Goal: Task Accomplishment & Management: Complete application form

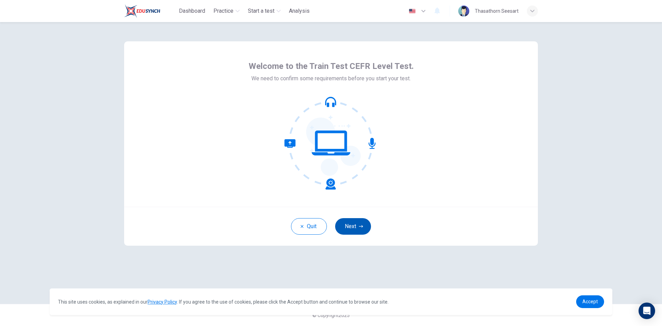
click at [364, 230] on button "Next" at bounding box center [353, 226] width 36 height 17
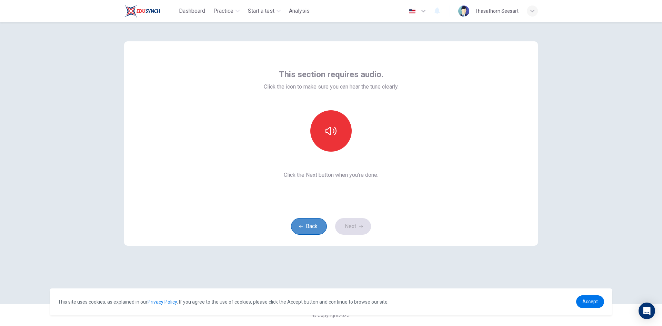
click at [308, 230] on button "Back" at bounding box center [309, 226] width 36 height 17
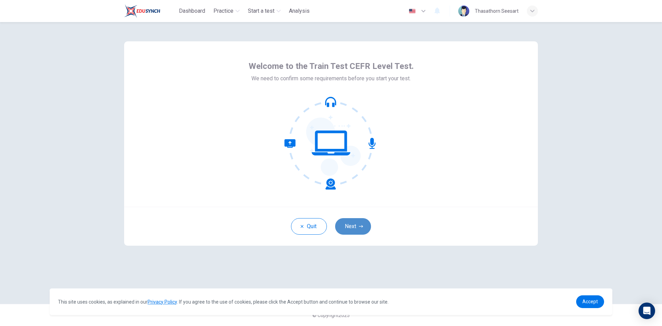
click at [357, 223] on button "Next" at bounding box center [353, 226] width 36 height 17
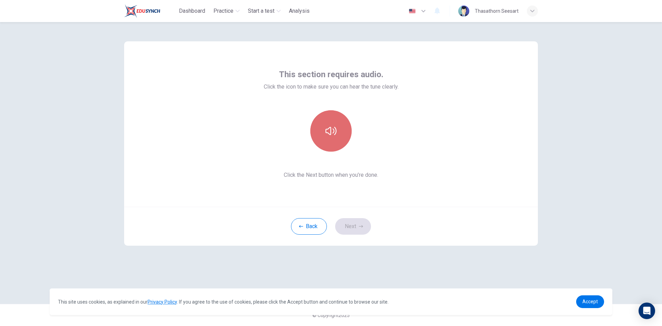
click at [327, 130] on icon "button" at bounding box center [331, 131] width 11 height 11
click at [332, 129] on icon "button" at bounding box center [331, 131] width 11 height 11
click at [328, 133] on icon "button" at bounding box center [331, 131] width 11 height 8
click at [325, 137] on button "button" at bounding box center [331, 130] width 41 height 41
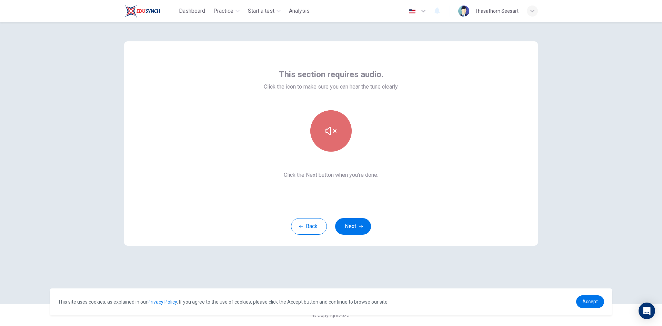
click at [328, 141] on button "button" at bounding box center [331, 130] width 41 height 41
click at [331, 135] on icon "button" at bounding box center [331, 131] width 11 height 8
click at [361, 229] on button "Next" at bounding box center [353, 226] width 36 height 17
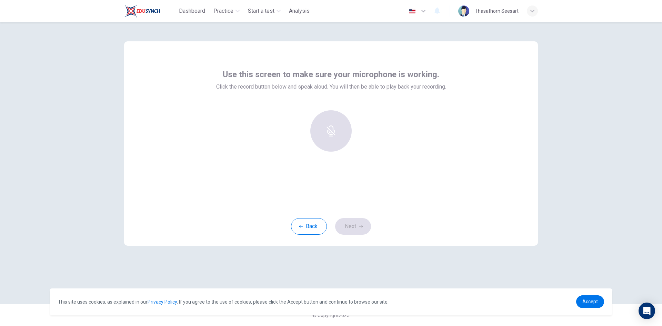
click at [332, 140] on div at bounding box center [331, 130] width 75 height 41
click at [315, 228] on button "Back" at bounding box center [309, 226] width 36 height 17
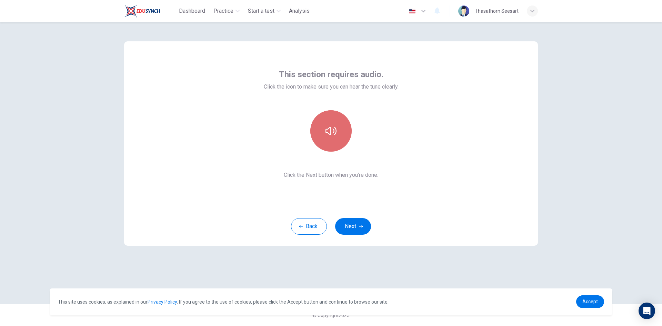
click at [338, 142] on button "button" at bounding box center [331, 130] width 41 height 41
click at [350, 229] on button "Next" at bounding box center [353, 226] width 36 height 17
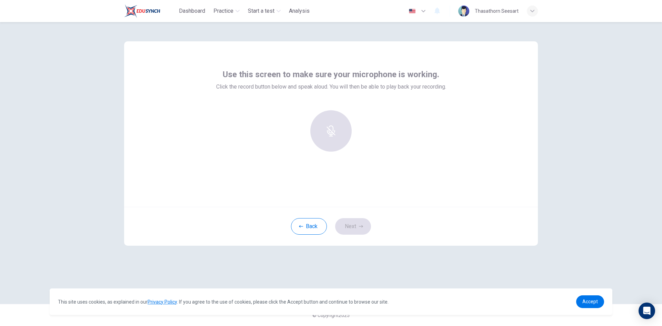
click at [335, 144] on div at bounding box center [331, 130] width 75 height 41
click at [308, 68] on div "Use this screen to make sure your microphone is working. Click the record butto…" at bounding box center [331, 124] width 414 height 166
click at [332, 139] on div at bounding box center [331, 130] width 75 height 41
click at [308, 227] on button "Back" at bounding box center [309, 226] width 36 height 17
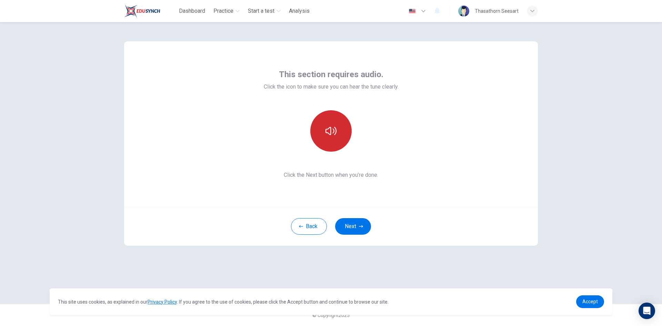
click at [325, 127] on button "button" at bounding box center [331, 130] width 41 height 41
click at [337, 134] on button "button" at bounding box center [331, 130] width 41 height 41
click at [339, 128] on button "button" at bounding box center [331, 130] width 41 height 41
click at [338, 130] on button "button" at bounding box center [331, 130] width 41 height 41
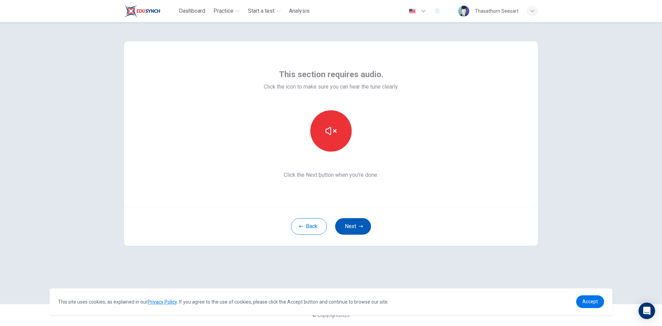
click at [363, 227] on icon "button" at bounding box center [361, 226] width 4 height 2
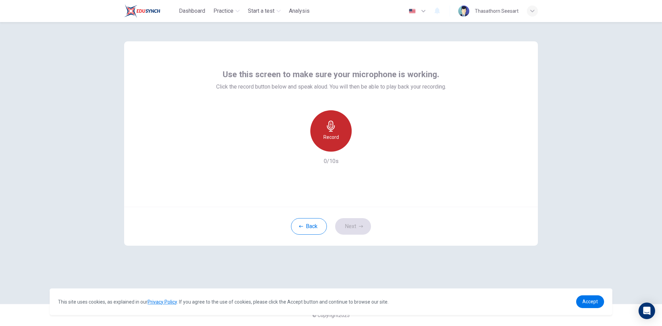
click at [339, 134] on div "Record" at bounding box center [331, 130] width 41 height 41
click at [334, 134] on h6 "Stop" at bounding box center [331, 137] width 10 height 8
click at [364, 145] on icon "button" at bounding box center [362, 146] width 7 height 7
click at [362, 146] on icon "button" at bounding box center [363, 146] width 5 height 5
click at [366, 146] on icon "button" at bounding box center [362, 146] width 7 height 7
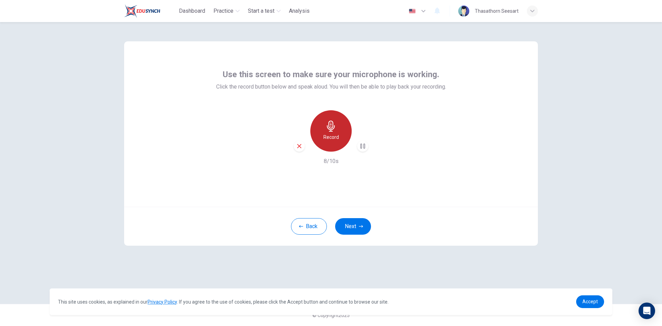
click at [327, 141] on h6 "Record" at bounding box center [332, 137] width 16 height 8
click at [331, 137] on h6 "Stop" at bounding box center [331, 137] width 10 height 8
click at [360, 147] on icon "button" at bounding box center [362, 146] width 7 height 7
click at [333, 141] on h6 "Record" at bounding box center [332, 137] width 16 height 8
click at [333, 141] on h6 "Stop" at bounding box center [331, 137] width 10 height 8
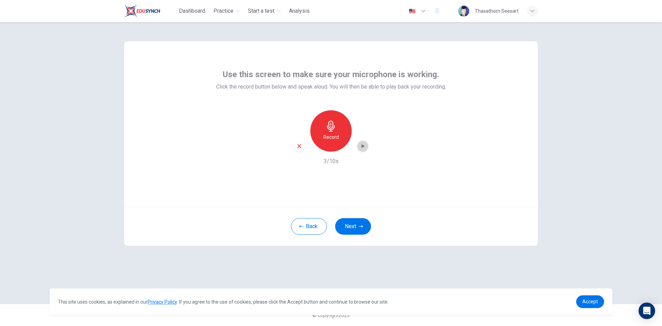
click at [365, 147] on icon "button" at bounding box center [362, 146] width 7 height 7
click at [335, 139] on h6 "Record" at bounding box center [332, 137] width 16 height 8
click at [330, 139] on h6 "Stop" at bounding box center [331, 137] width 10 height 8
click at [361, 146] on icon "button" at bounding box center [362, 146] width 7 height 7
click at [363, 146] on icon "button" at bounding box center [363, 146] width 3 height 4
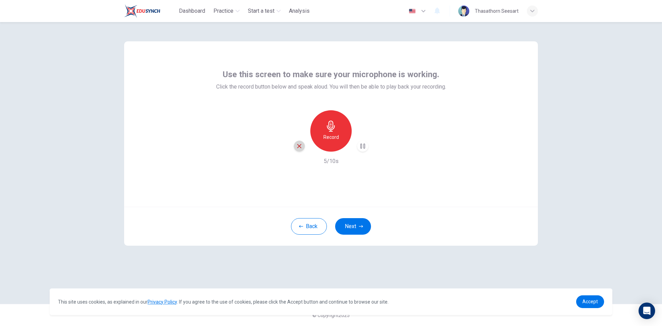
click at [295, 147] on div "button" at bounding box center [299, 146] width 11 height 11
click at [331, 141] on h6 "Record" at bounding box center [332, 137] width 16 height 8
click at [335, 134] on h6 "Stop" at bounding box center [331, 137] width 10 height 8
click at [363, 146] on icon "button" at bounding box center [363, 146] width 3 height 4
click at [297, 148] on icon "button" at bounding box center [299, 146] width 6 height 6
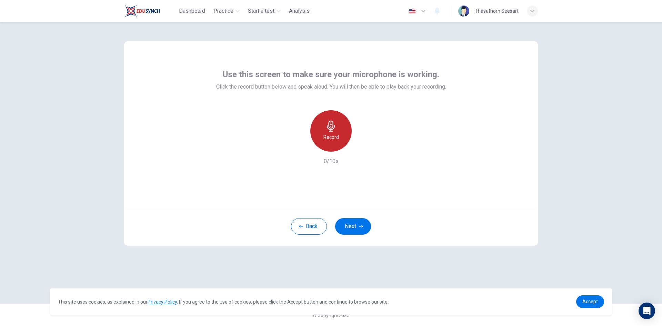
click at [336, 135] on h6 "Record" at bounding box center [332, 137] width 16 height 8
click at [334, 135] on h6 "Stop" at bounding box center [331, 137] width 10 height 8
click at [361, 146] on icon "button" at bounding box center [362, 146] width 7 height 7
click at [306, 230] on button "Back" at bounding box center [309, 226] width 36 height 17
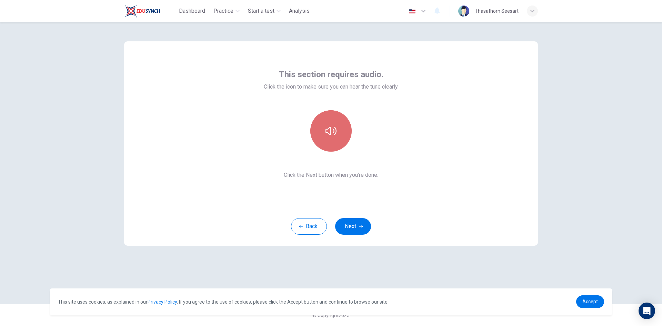
click at [332, 140] on button "button" at bounding box center [331, 130] width 41 height 41
click at [348, 227] on button "Next" at bounding box center [353, 226] width 36 height 17
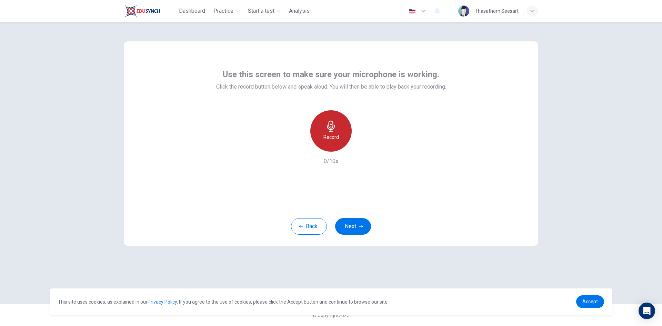
click at [341, 135] on div "Record" at bounding box center [331, 130] width 41 height 41
click at [341, 135] on div "Stop" at bounding box center [331, 130] width 41 height 41
click at [359, 147] on icon "button" at bounding box center [362, 146] width 7 height 7
click at [361, 144] on icon "button" at bounding box center [362, 146] width 7 height 7
click at [331, 129] on icon "button" at bounding box center [331, 126] width 11 height 11
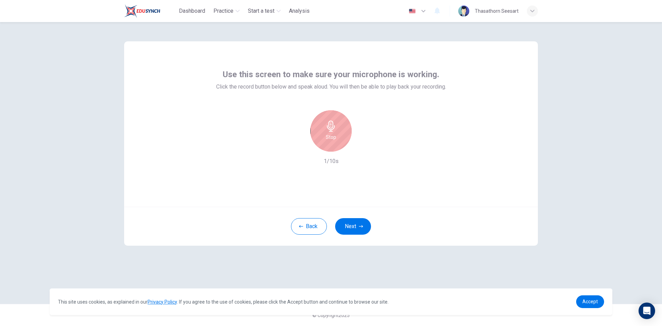
click at [331, 129] on icon "button" at bounding box center [331, 126] width 11 height 11
click at [338, 137] on div "Stop" at bounding box center [331, 130] width 41 height 41
click at [364, 145] on icon "button" at bounding box center [362, 146] width 7 height 7
click at [298, 147] on icon "button" at bounding box center [299, 146] width 6 height 6
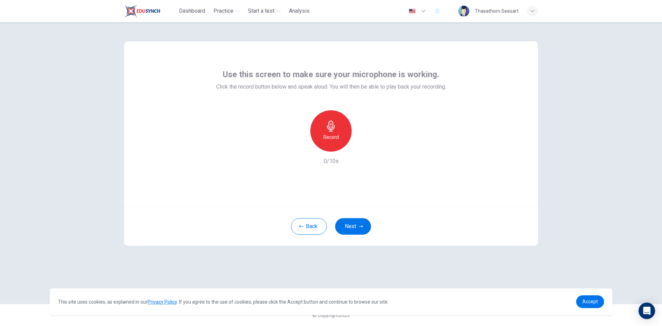
click at [323, 131] on div "Record" at bounding box center [331, 130] width 41 height 41
click at [323, 131] on div "Stop" at bounding box center [331, 130] width 41 height 41
click at [365, 146] on icon "button" at bounding box center [362, 146] width 7 height 7
click at [297, 143] on icon "button" at bounding box center [299, 146] width 6 height 6
click at [357, 228] on button "Next" at bounding box center [353, 226] width 36 height 17
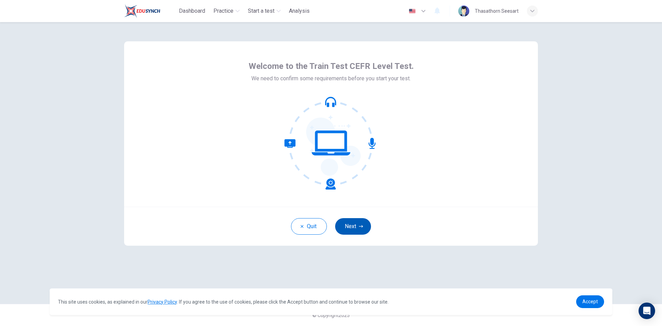
click at [360, 228] on icon "button" at bounding box center [361, 227] width 4 height 4
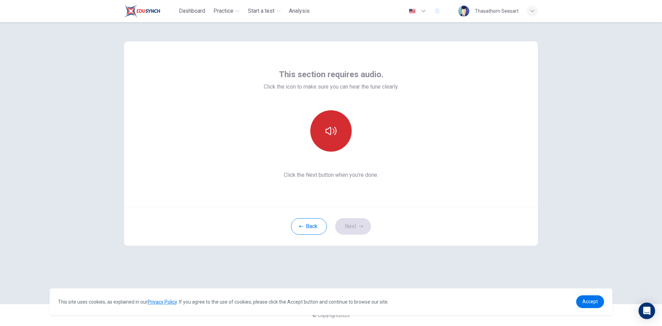
click at [329, 128] on icon "button" at bounding box center [331, 131] width 11 height 8
click at [350, 227] on button "Next" at bounding box center [353, 226] width 36 height 17
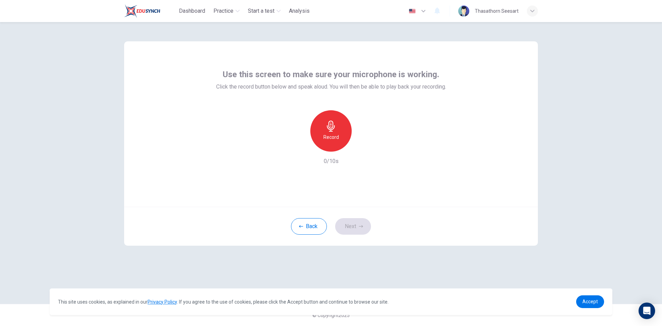
click at [336, 131] on icon "button" at bounding box center [331, 126] width 11 height 11
click at [340, 139] on div "Stop" at bounding box center [331, 130] width 41 height 41
click at [365, 148] on icon "button" at bounding box center [362, 146] width 7 height 7
click at [351, 226] on button "Next" at bounding box center [353, 226] width 36 height 17
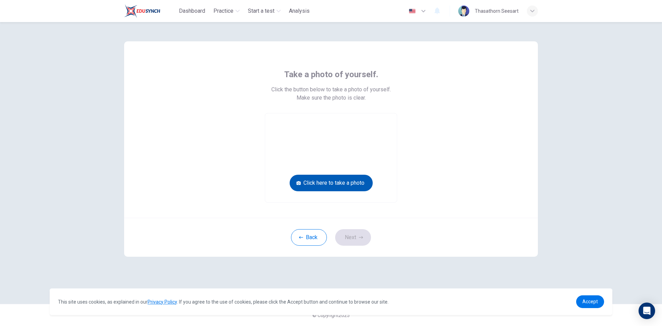
click at [356, 187] on button "Click here to take a photo" at bounding box center [331, 183] width 83 height 17
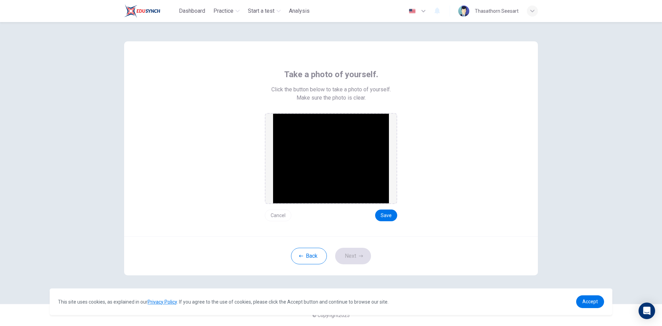
click at [348, 184] on img at bounding box center [331, 159] width 116 height 90
click at [280, 214] on button "Cancel" at bounding box center [278, 216] width 27 height 12
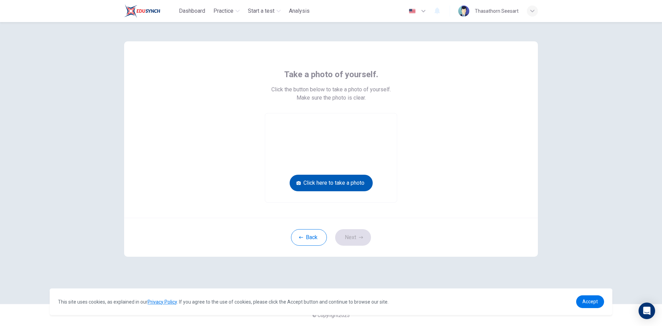
click at [351, 183] on button "Click here to take a photo" at bounding box center [331, 183] width 83 height 17
click at [350, 183] on button "Click here to take a photo" at bounding box center [331, 183] width 83 height 17
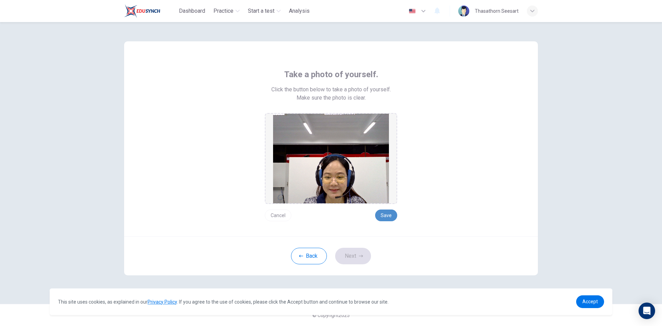
click at [392, 215] on button "Save" at bounding box center [386, 216] width 22 height 12
click at [351, 255] on button "Next" at bounding box center [353, 256] width 36 height 17
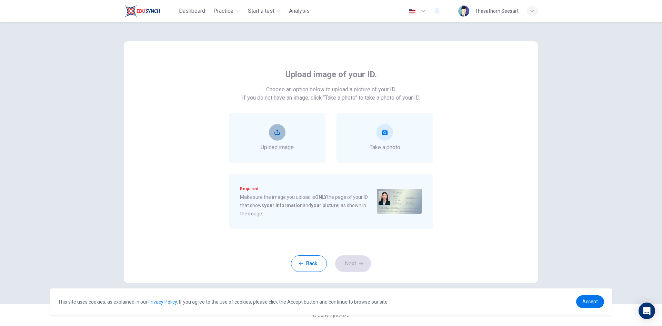
click at [278, 136] on button "upload" at bounding box center [277, 132] width 17 height 17
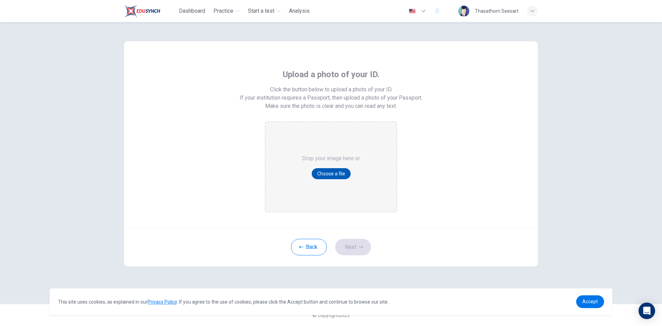
click at [332, 172] on button "Choose a file" at bounding box center [331, 173] width 39 height 11
click at [309, 246] on button "Back" at bounding box center [309, 247] width 36 height 17
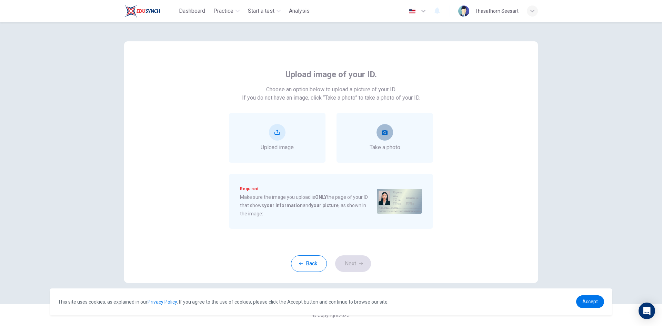
click at [387, 136] on button "take photo" at bounding box center [385, 132] width 17 height 17
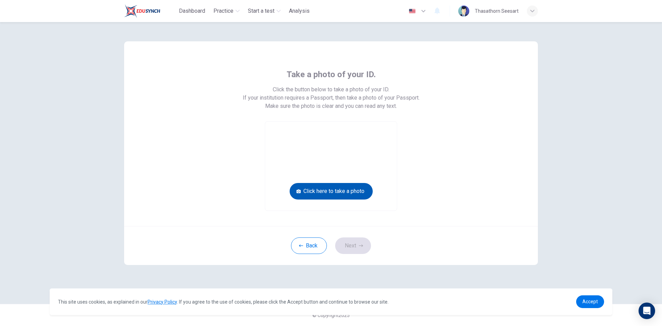
click at [361, 192] on button "Click here to take a photo" at bounding box center [331, 191] width 83 height 17
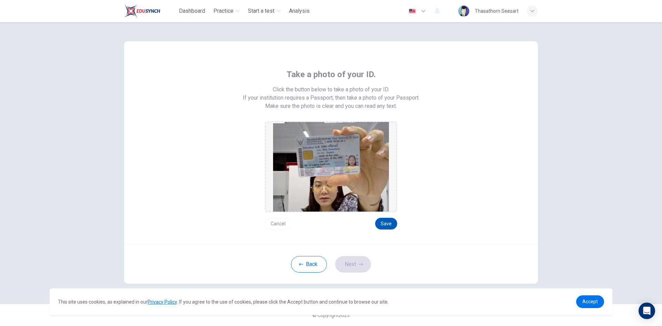
click at [387, 226] on button "Save" at bounding box center [386, 224] width 22 height 12
click at [352, 267] on button "Next" at bounding box center [353, 264] width 36 height 17
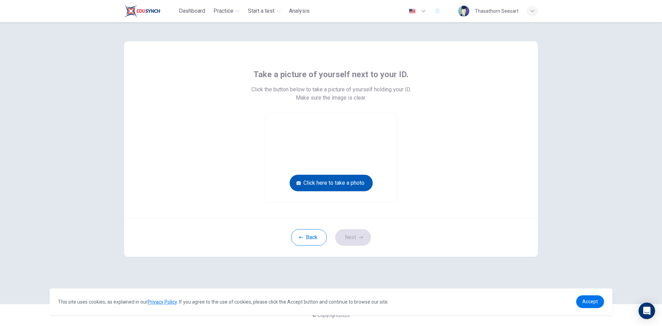
click at [336, 184] on button "Click here to take a photo" at bounding box center [331, 183] width 83 height 17
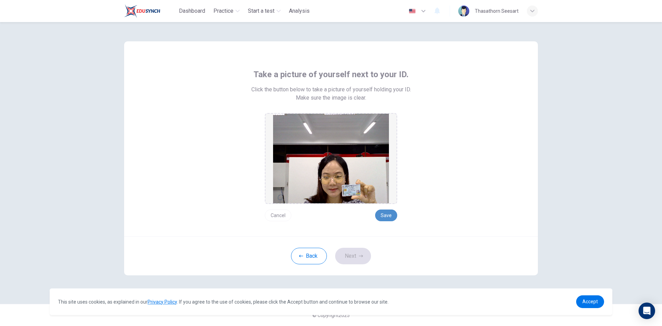
click at [390, 216] on button "Save" at bounding box center [386, 216] width 22 height 12
click at [358, 256] on button "Next" at bounding box center [353, 256] width 36 height 17
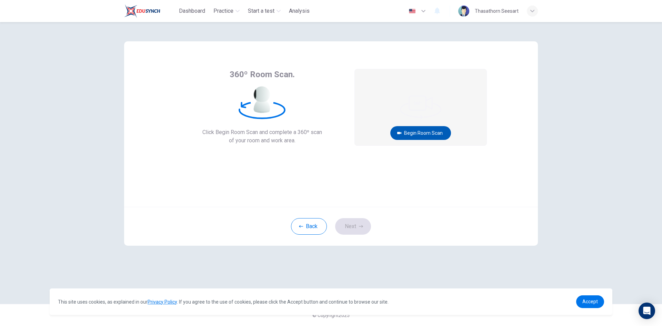
click at [412, 132] on button "Begin Room Scan" at bounding box center [421, 133] width 61 height 14
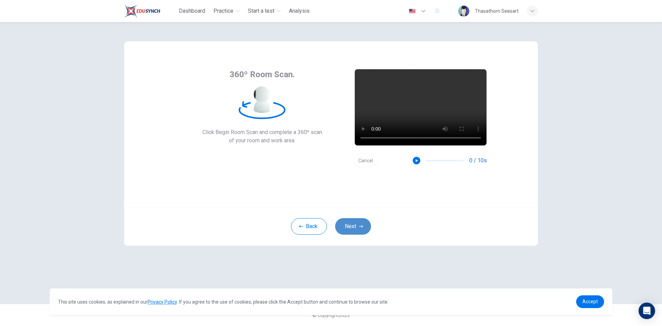
click at [349, 227] on button "Next" at bounding box center [353, 226] width 36 height 17
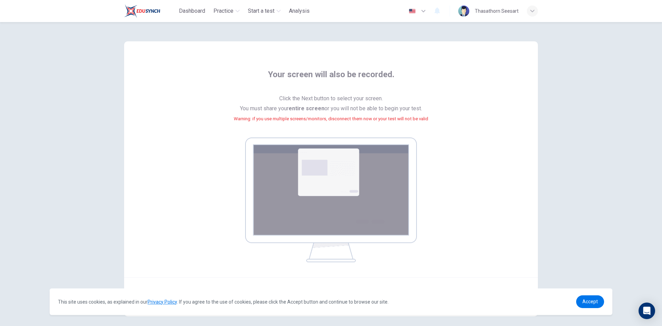
scroll to position [31, 0]
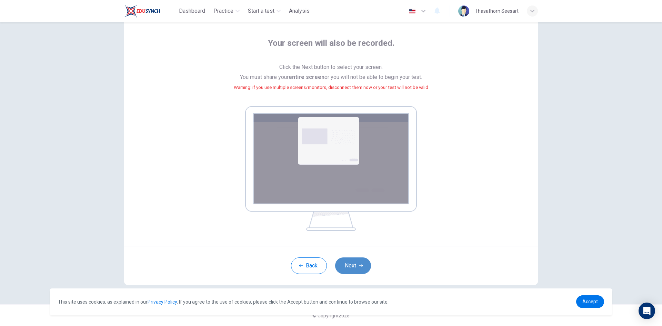
click at [358, 272] on button "Next" at bounding box center [353, 266] width 36 height 17
click at [355, 269] on button "Next" at bounding box center [353, 266] width 36 height 17
click at [355, 263] on button "Next" at bounding box center [353, 266] width 36 height 17
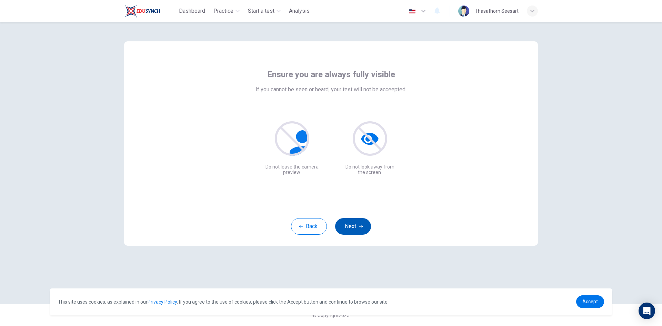
scroll to position [0, 0]
click at [353, 227] on button "Next" at bounding box center [353, 226] width 36 height 17
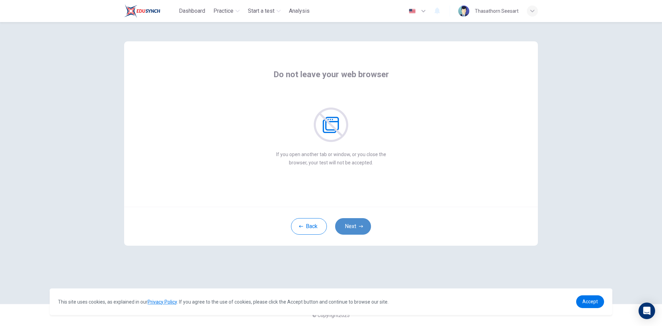
click at [357, 229] on button "Next" at bounding box center [353, 226] width 36 height 17
click at [357, 224] on button "Next" at bounding box center [353, 226] width 36 height 17
click at [357, 225] on button "Next" at bounding box center [353, 226] width 36 height 17
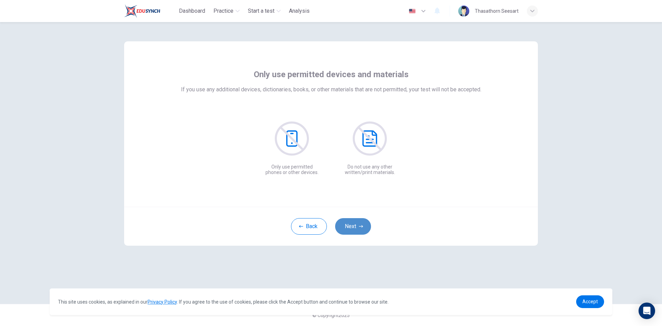
click at [357, 225] on button "Next" at bounding box center [353, 226] width 36 height 17
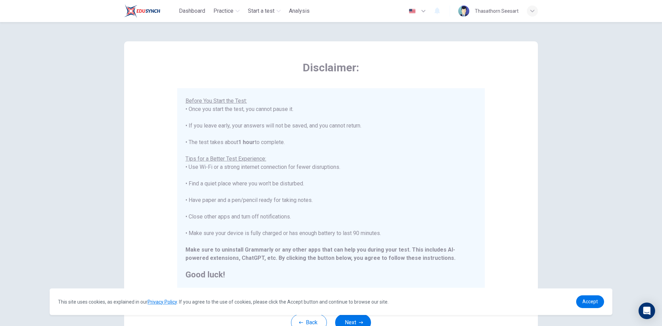
scroll to position [57, 0]
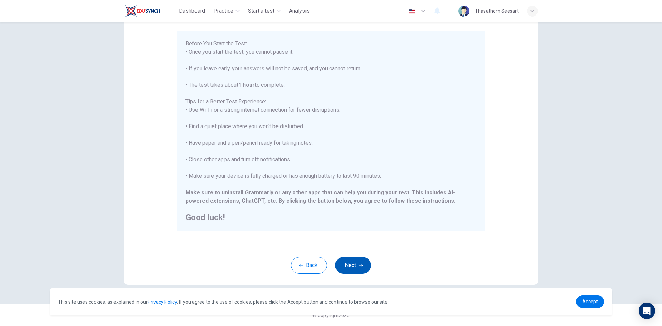
click at [349, 260] on button "Next" at bounding box center [353, 265] width 36 height 17
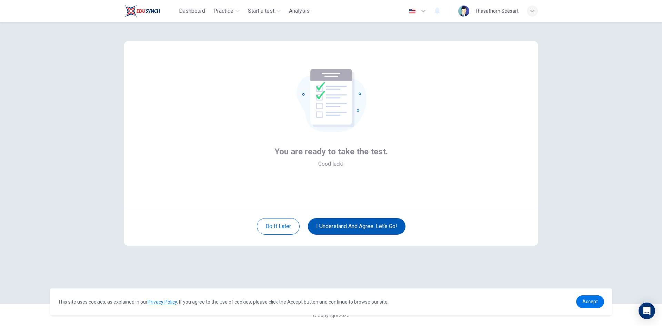
scroll to position [0, 0]
click at [371, 225] on button "I understand and agree. Let’s go!" at bounding box center [357, 226] width 98 height 17
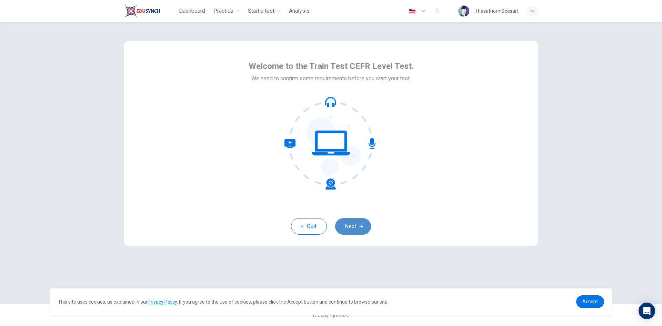
click at [352, 229] on button "Next" at bounding box center [353, 226] width 36 height 17
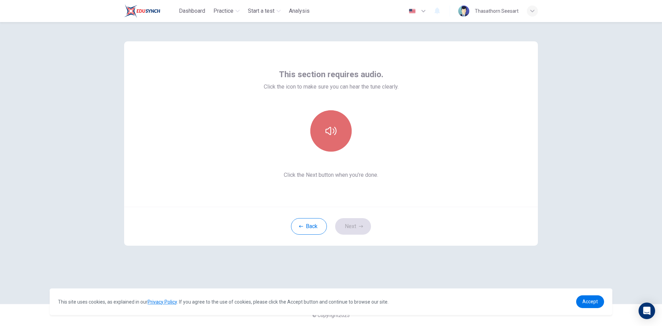
click at [332, 143] on button "button" at bounding box center [331, 130] width 41 height 41
click at [354, 227] on button "Next" at bounding box center [353, 226] width 36 height 17
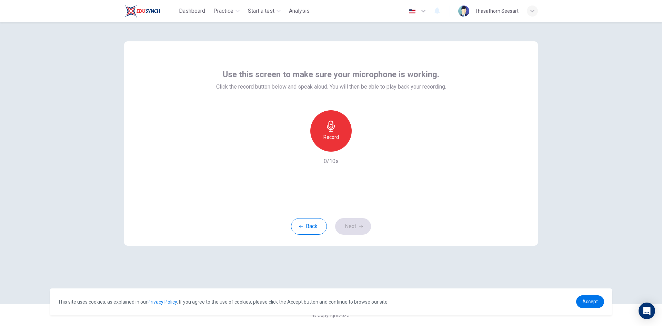
click at [334, 140] on h6 "Record" at bounding box center [332, 137] width 16 height 8
click at [334, 140] on h6 "Stop" at bounding box center [331, 137] width 10 height 8
click at [364, 146] on icon "button" at bounding box center [363, 146] width 3 height 4
click at [360, 227] on icon "button" at bounding box center [361, 226] width 4 height 2
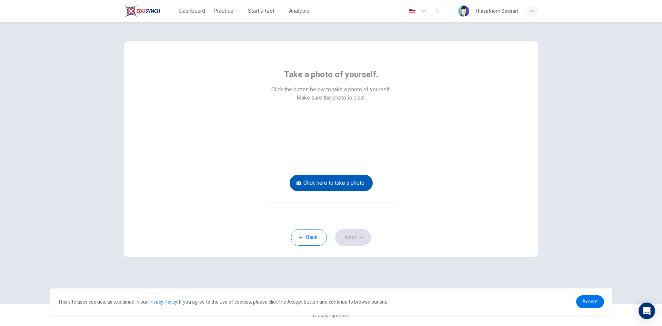
click at [336, 182] on button "Click here to take a photo" at bounding box center [331, 183] width 83 height 17
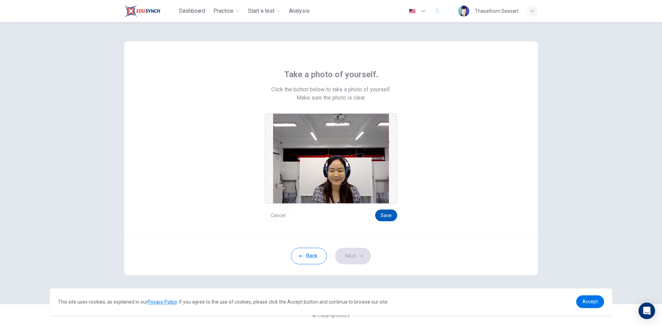
click at [389, 216] on button "Save" at bounding box center [386, 216] width 22 height 12
click at [359, 257] on icon "button" at bounding box center [361, 256] width 4 height 4
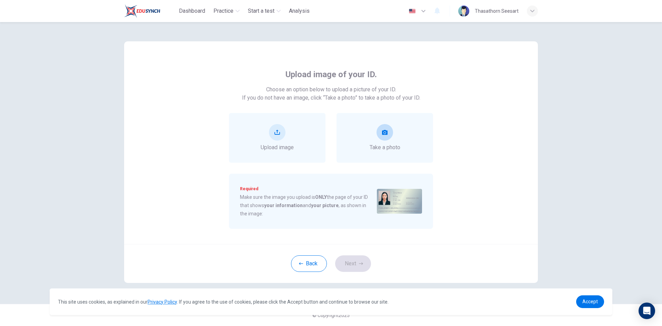
click at [376, 136] on div "Take a photo" at bounding box center [385, 138] width 31 height 28
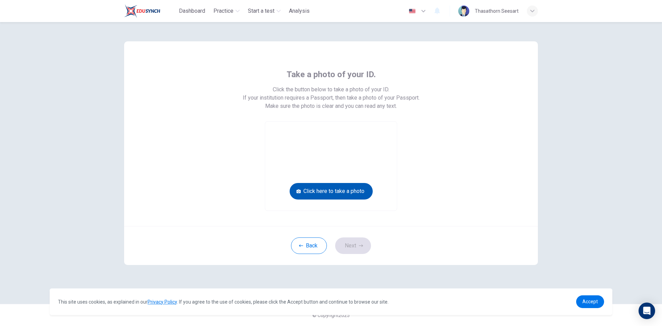
click at [357, 192] on button "Click here to take a photo" at bounding box center [331, 191] width 83 height 17
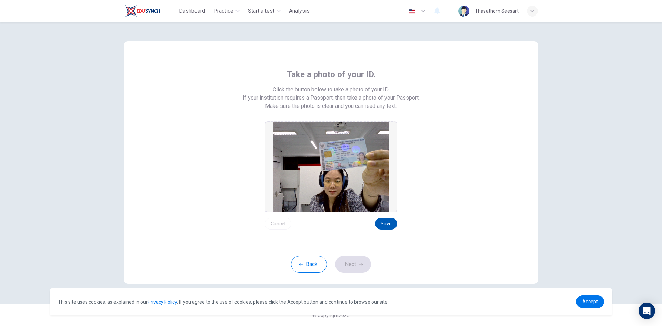
click at [383, 222] on button "Save" at bounding box center [386, 224] width 22 height 12
